Goal: Information Seeking & Learning: Find specific fact

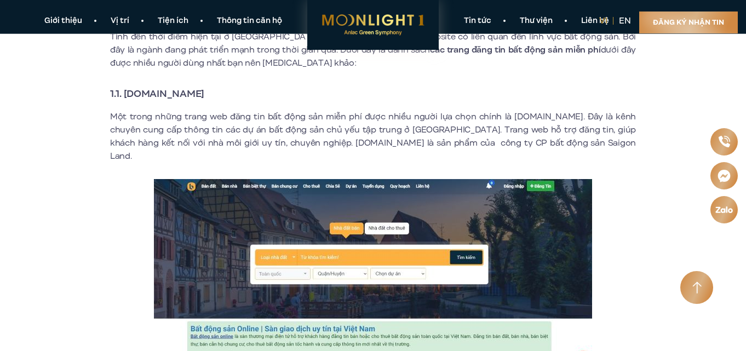
scroll to position [438, 0]
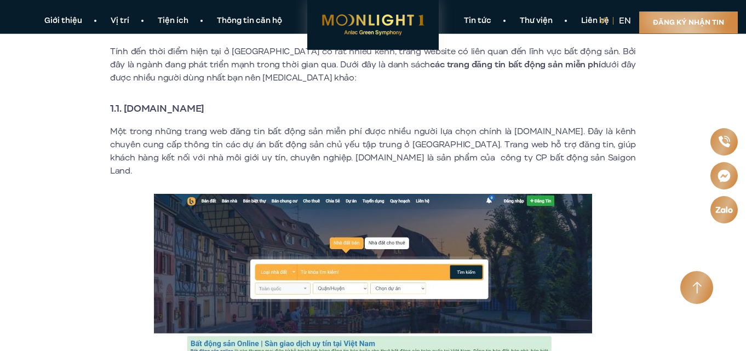
drag, startPoint x: 231, startPoint y: 107, endPoint x: 127, endPoint y: 114, distance: 104.9
click at [127, 114] on h3 "1.1. [DOMAIN_NAME]" at bounding box center [373, 108] width 526 height 15
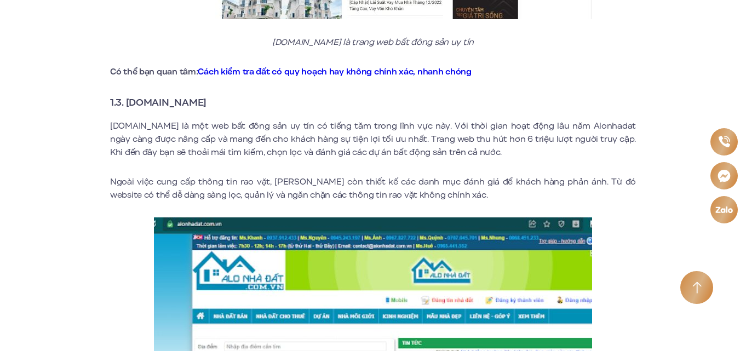
scroll to position [1205, 0]
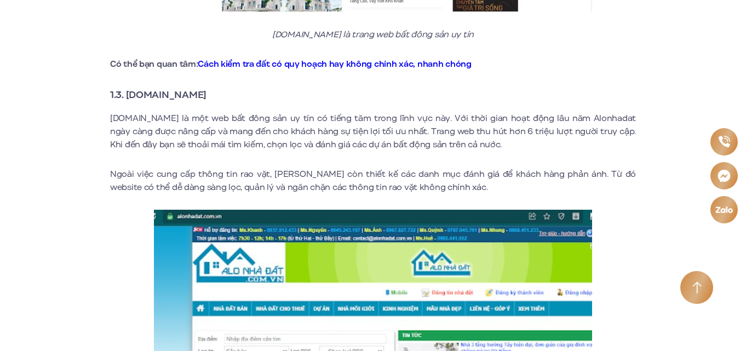
drag, startPoint x: 243, startPoint y: 78, endPoint x: 128, endPoint y: 84, distance: 115.7
click at [128, 87] on h3 "1.3. [DOMAIN_NAME]" at bounding box center [373, 94] width 526 height 15
copy strong "[DOMAIN_NAME]"
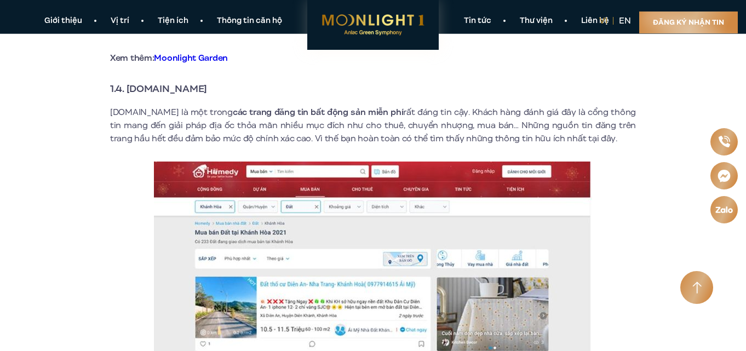
scroll to position [1643, 0]
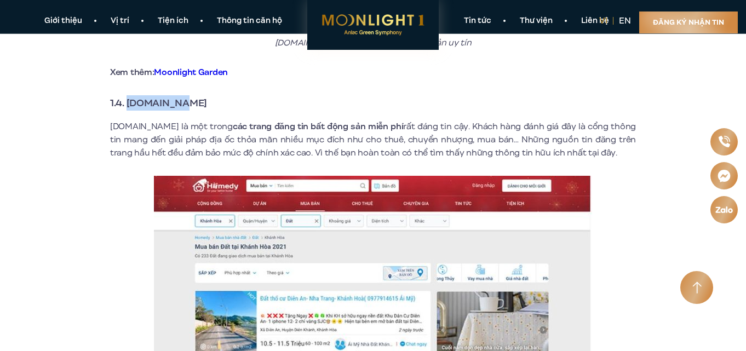
drag, startPoint x: 199, startPoint y: 88, endPoint x: 129, endPoint y: 88, distance: 70.1
click at [129, 95] on h3 "1.4. [DOMAIN_NAME]" at bounding box center [373, 102] width 526 height 15
copy strong "[DOMAIN_NAME]"
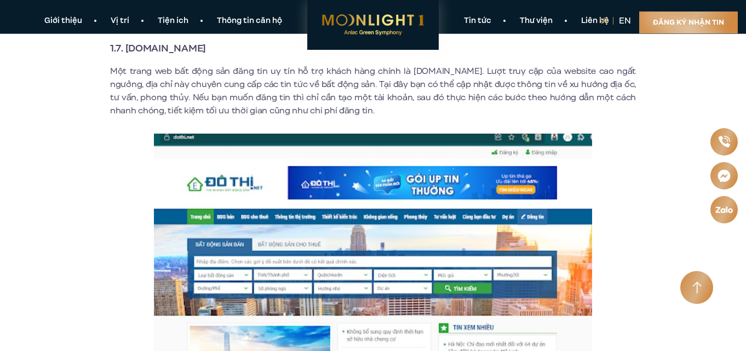
scroll to position [2739, 0]
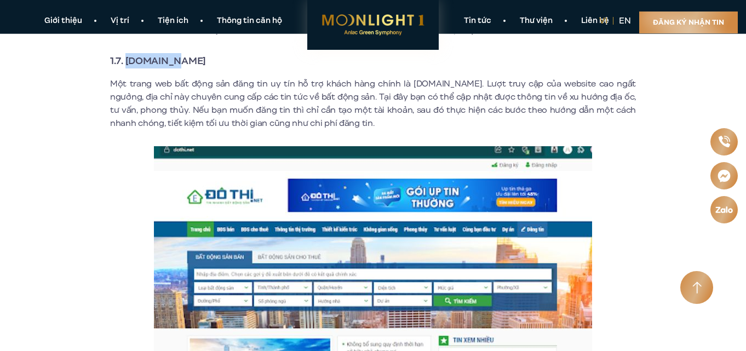
drag, startPoint x: 177, startPoint y: 45, endPoint x: 128, endPoint y: 43, distance: 48.8
click at [128, 53] on h3 "1.7. [DOMAIN_NAME]" at bounding box center [373, 60] width 526 height 15
copy strong "[DOMAIN_NAME]"
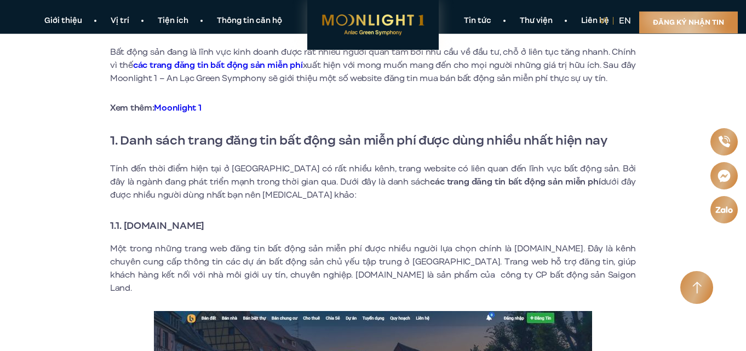
scroll to position [164, 0]
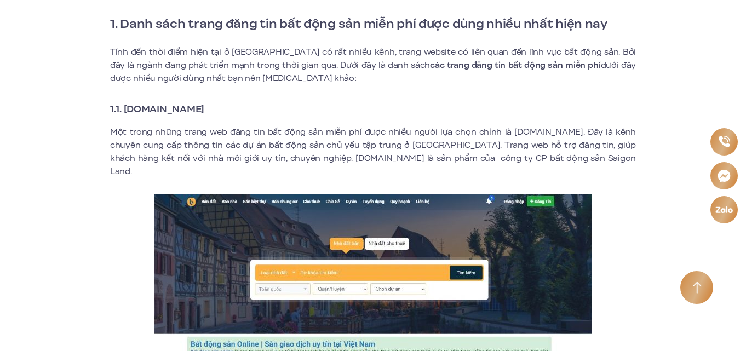
scroll to position [438, 0]
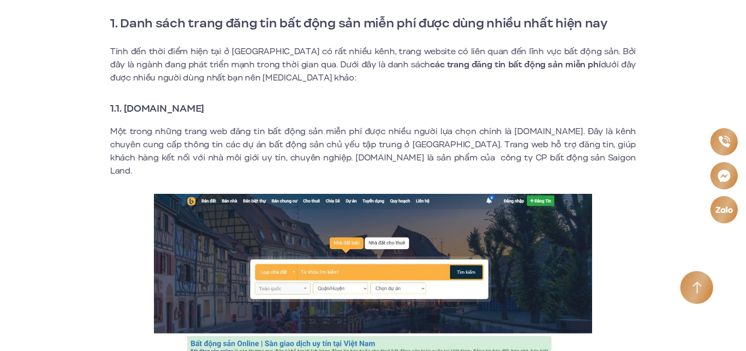
drag, startPoint x: 236, startPoint y: 105, endPoint x: 127, endPoint y: 112, distance: 109.2
click at [127, 112] on h3 "1.1. [DOMAIN_NAME]" at bounding box center [373, 108] width 526 height 15
copy strong "[DOMAIN_NAME]"
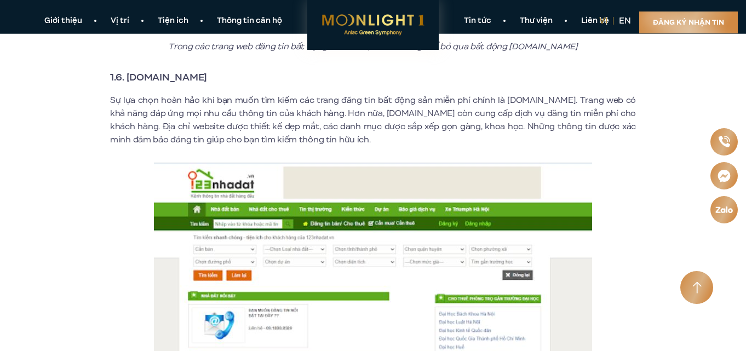
scroll to position [2355, 0]
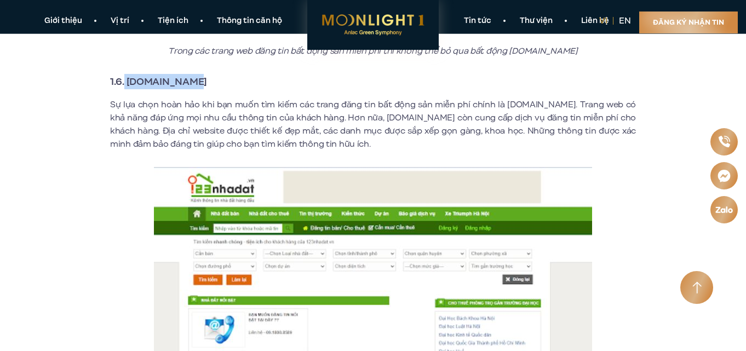
drag, startPoint x: 192, startPoint y: 70, endPoint x: 125, endPoint y: 66, distance: 66.4
click at [125, 74] on h3 "1.6. [DOMAIN_NAME]" at bounding box center [373, 81] width 526 height 15
copy strong "123nhadat.vn"
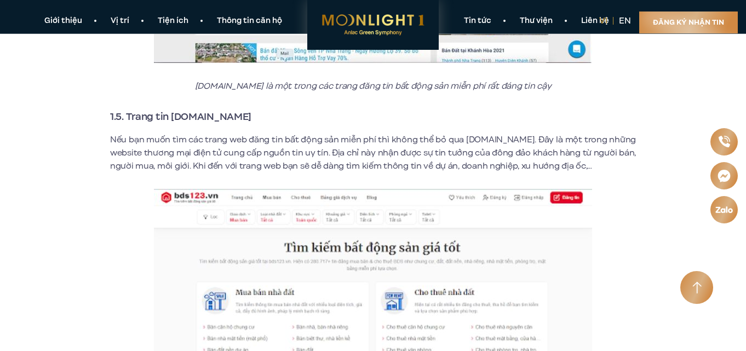
scroll to position [1972, 0]
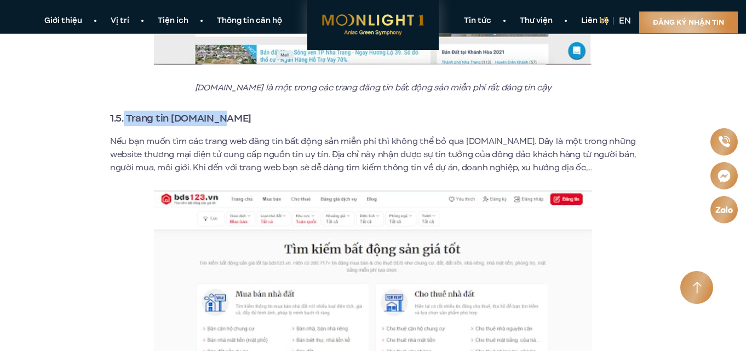
drag, startPoint x: 222, startPoint y: 100, endPoint x: 124, endPoint y: 87, distance: 99.4
copy strong "Trang tin bds123.vn"
